Goal: Information Seeking & Learning: Understand process/instructions

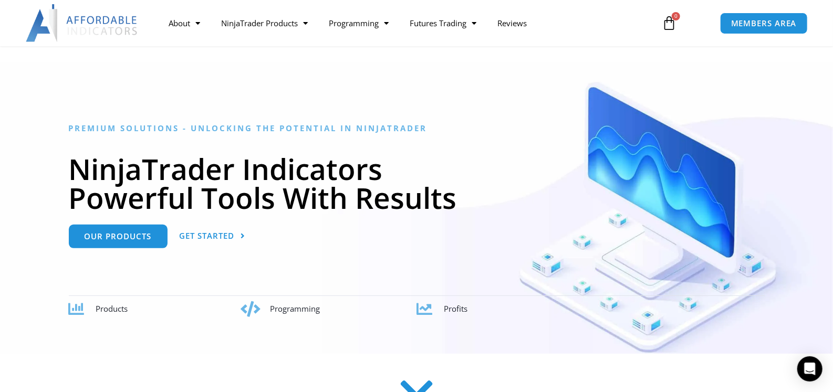
scroll to position [52, 0]
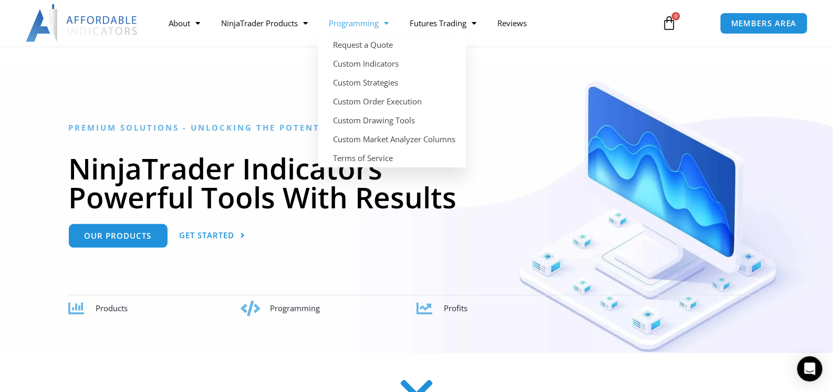
click at [374, 22] on link "Programming" at bounding box center [358, 23] width 81 height 24
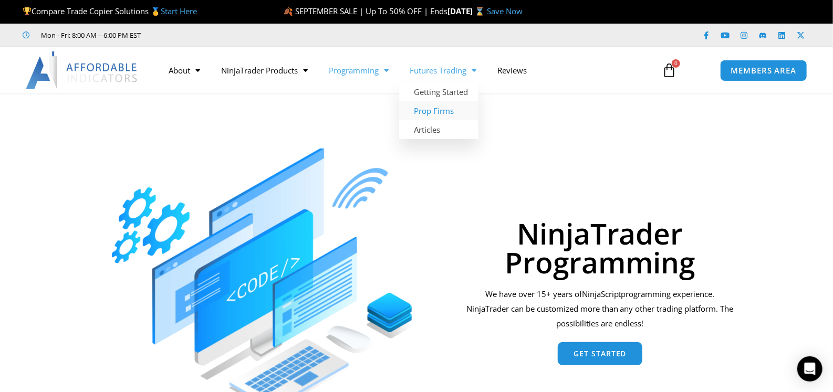
click at [448, 111] on link "Prop Firms" at bounding box center [438, 110] width 79 height 19
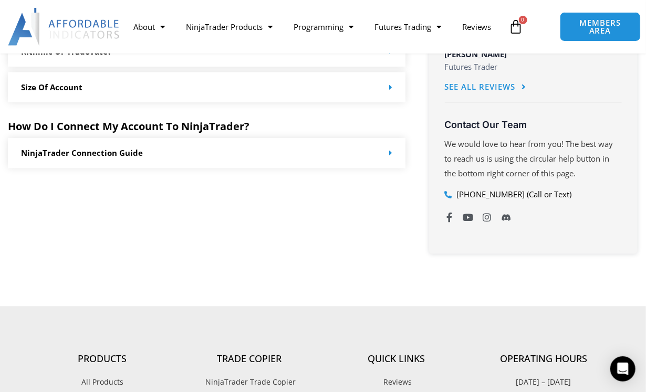
scroll to position [695, 0]
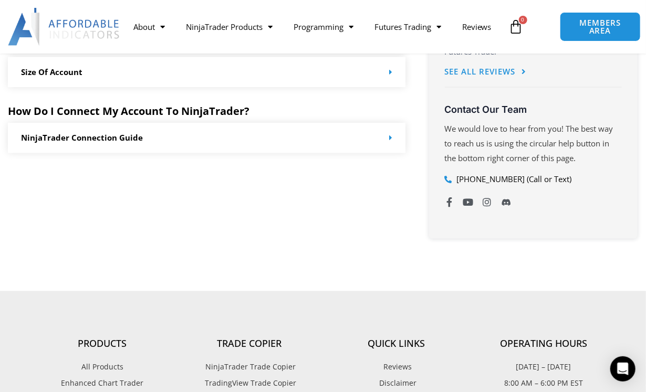
click at [80, 139] on link "NinjaTrader Connection Guide" at bounding box center [82, 138] width 122 height 11
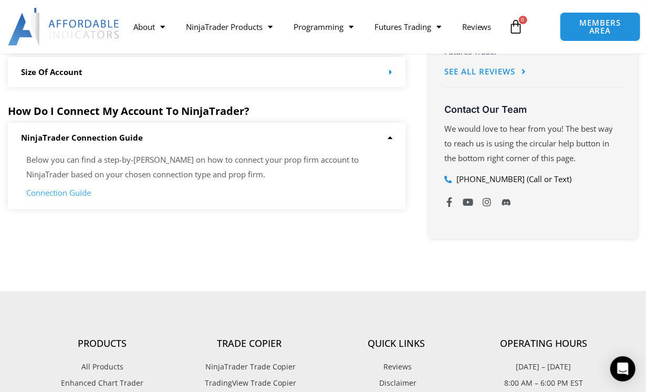
click at [50, 196] on link "Connection Guide" at bounding box center [58, 193] width 65 height 11
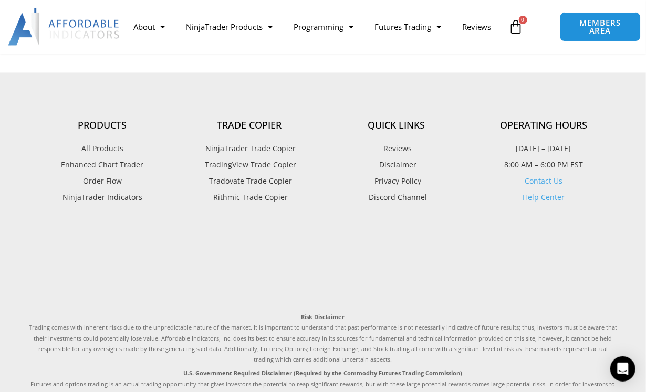
scroll to position [841, 0]
